Goal: Information Seeking & Learning: Learn about a topic

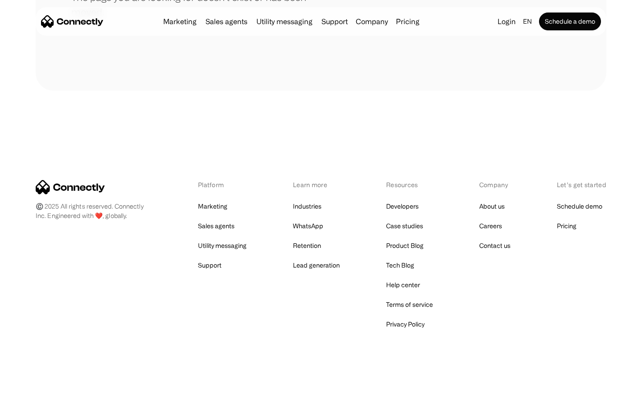
scroll to position [163, 0]
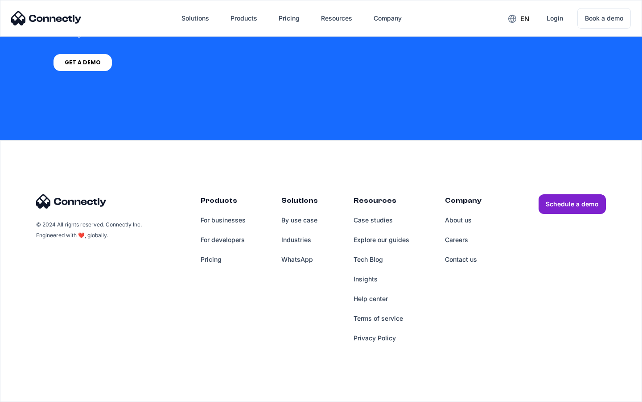
scroll to position [676, 0]
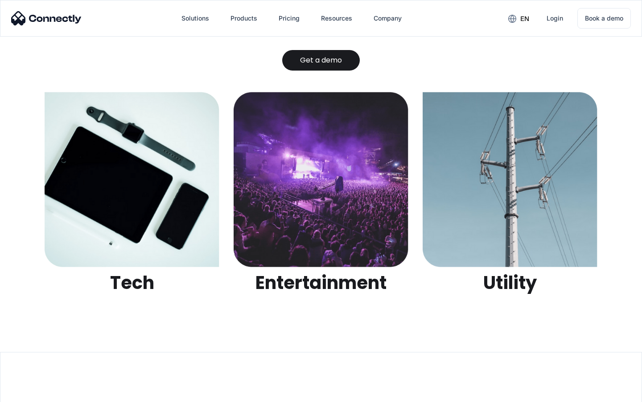
scroll to position [2815, 0]
